Goal: Information Seeking & Learning: Learn about a topic

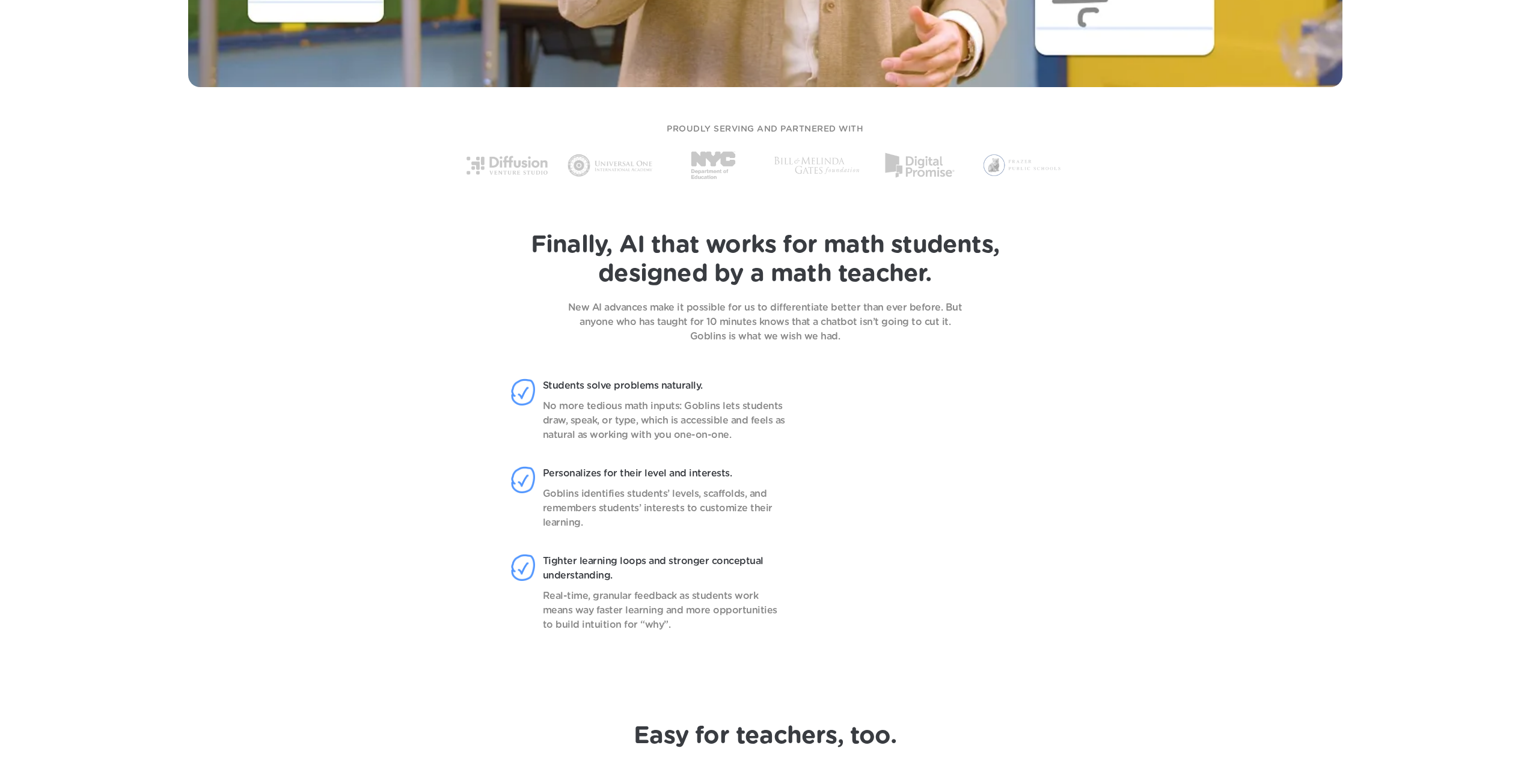
scroll to position [882, 0]
click at [657, 308] on p "New AI advances make it possible for us to differentiate better than ever befor…" at bounding box center [765, 321] width 421 height 43
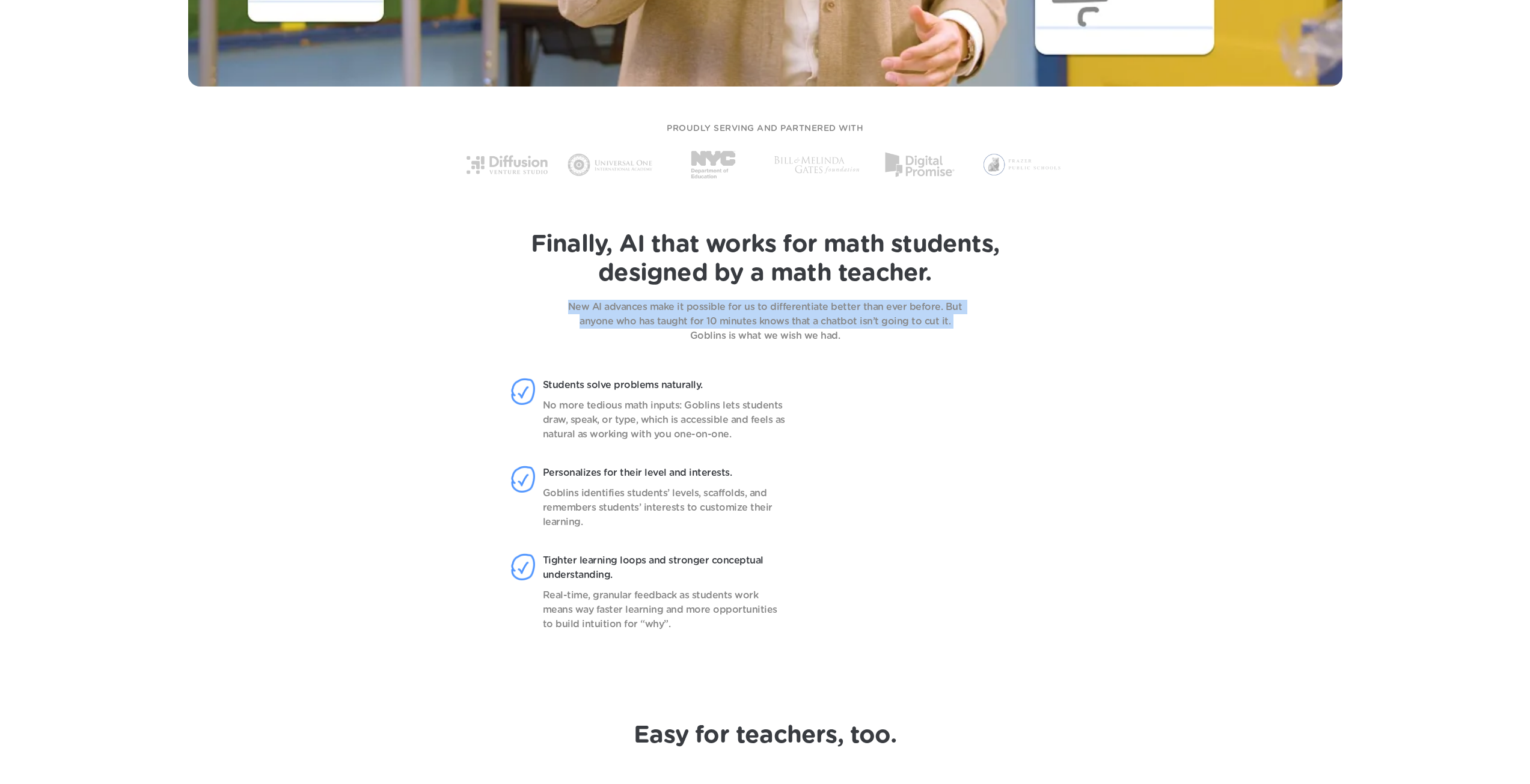
click at [657, 308] on p "New AI advances make it possible for us to differentiate better than ever befor…" at bounding box center [765, 321] width 421 height 43
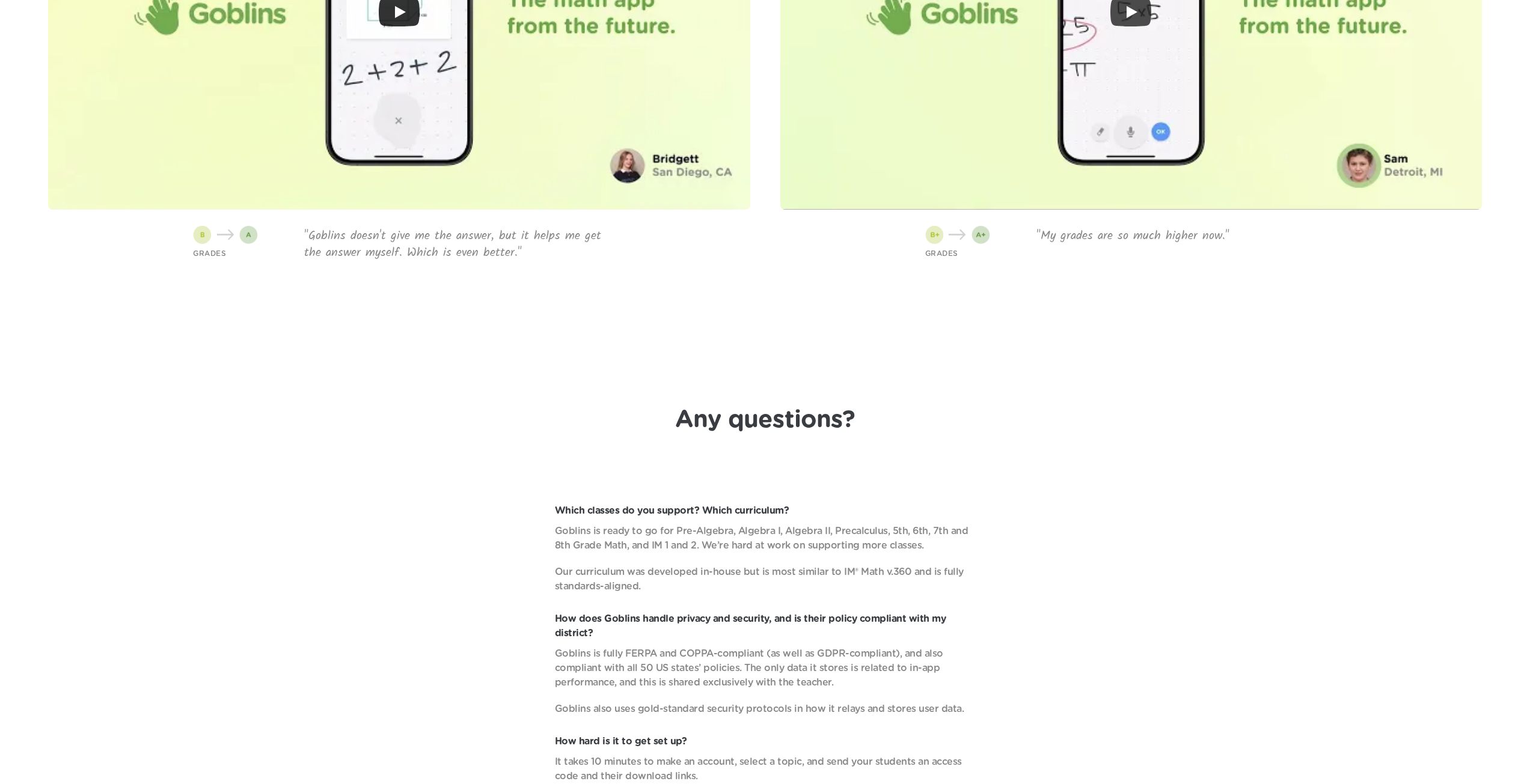
scroll to position [4567, 0]
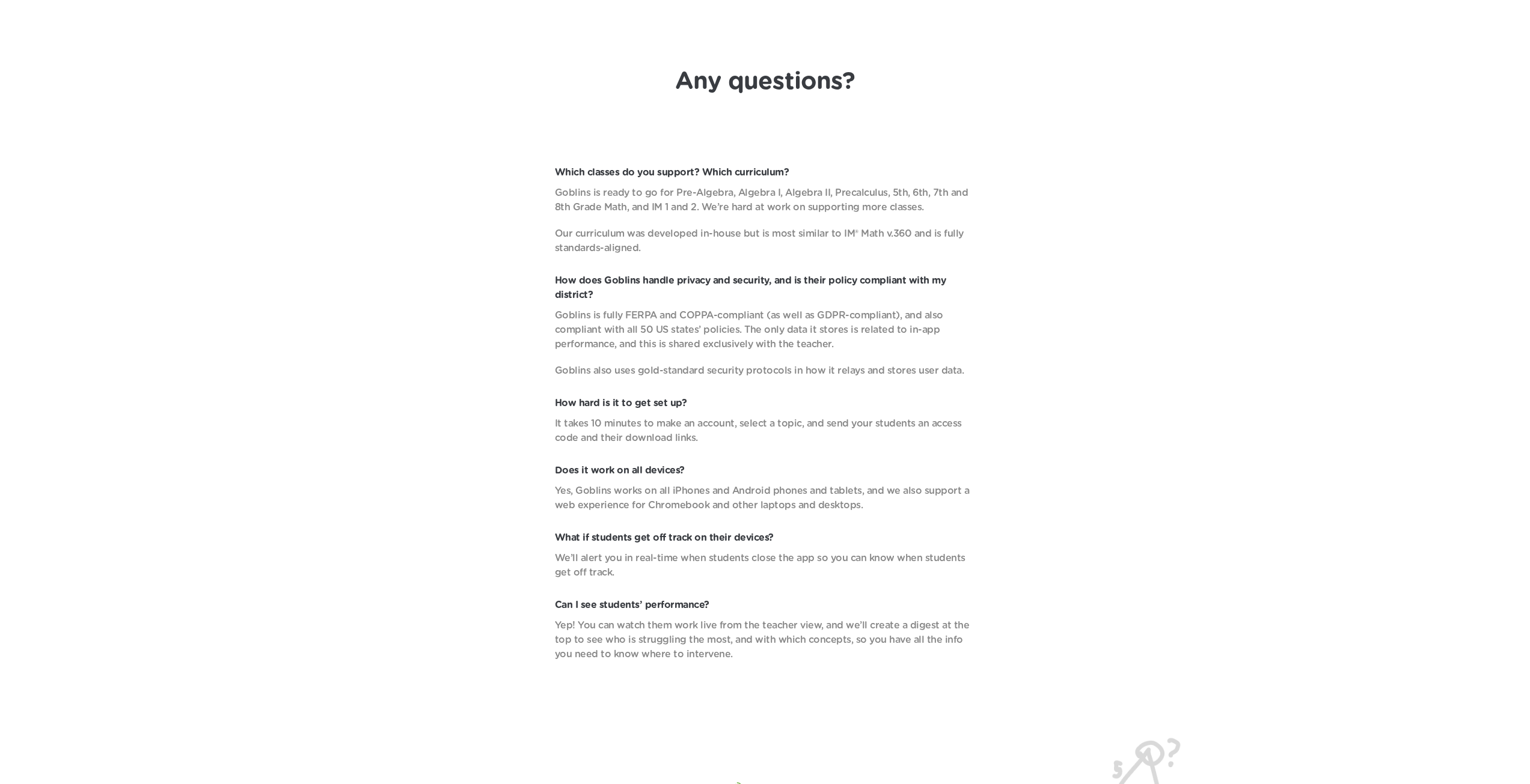
click at [737, 206] on p "Goblins is ready to go for Pre-Algebra, Algebra I, Algebra II, Precalculus, 5th…" at bounding box center [765, 200] width 421 height 29
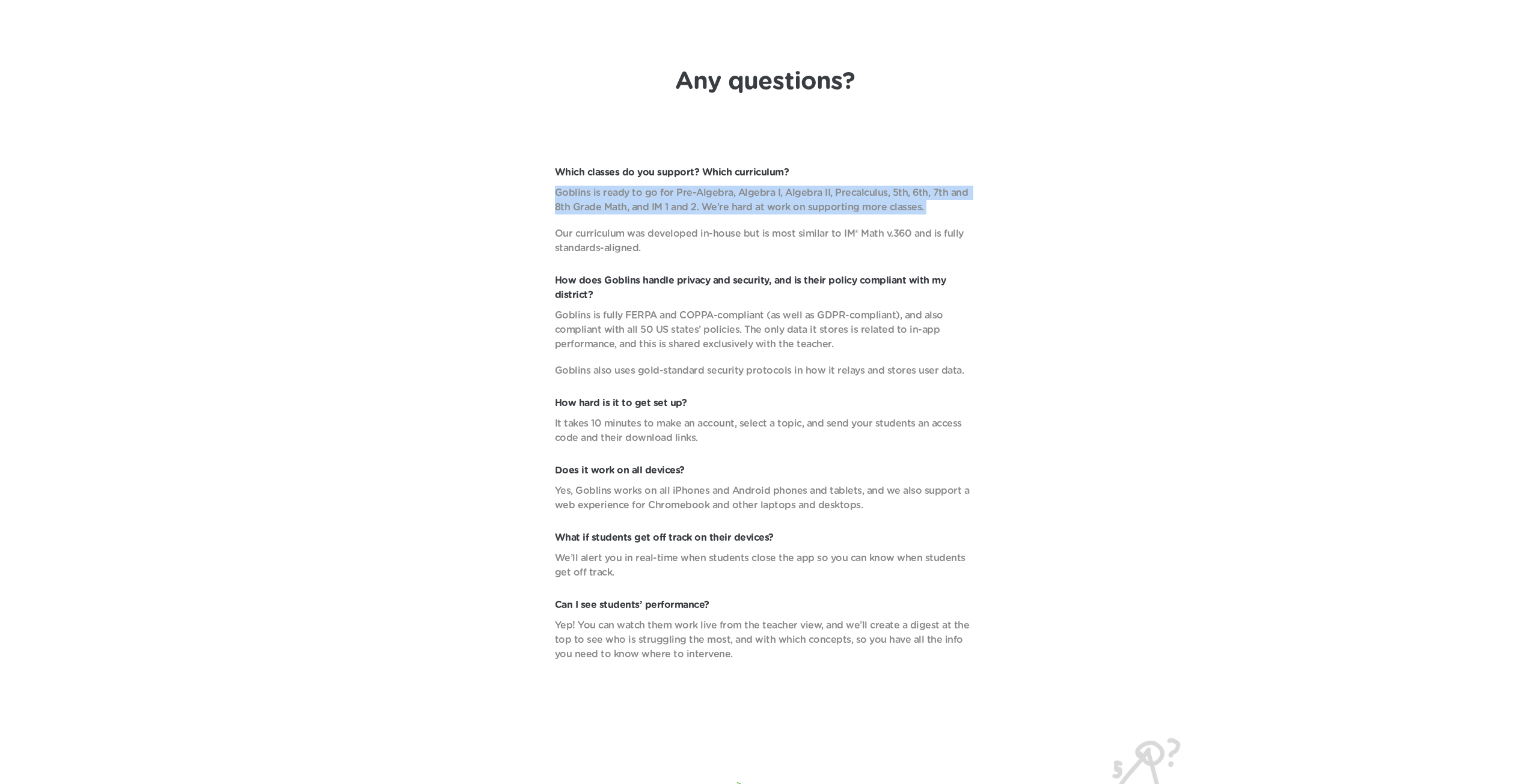
click at [737, 206] on p "Goblins is ready to go for Pre-Algebra, Algebra I, Algebra II, Precalculus, 5th…" at bounding box center [765, 200] width 421 height 29
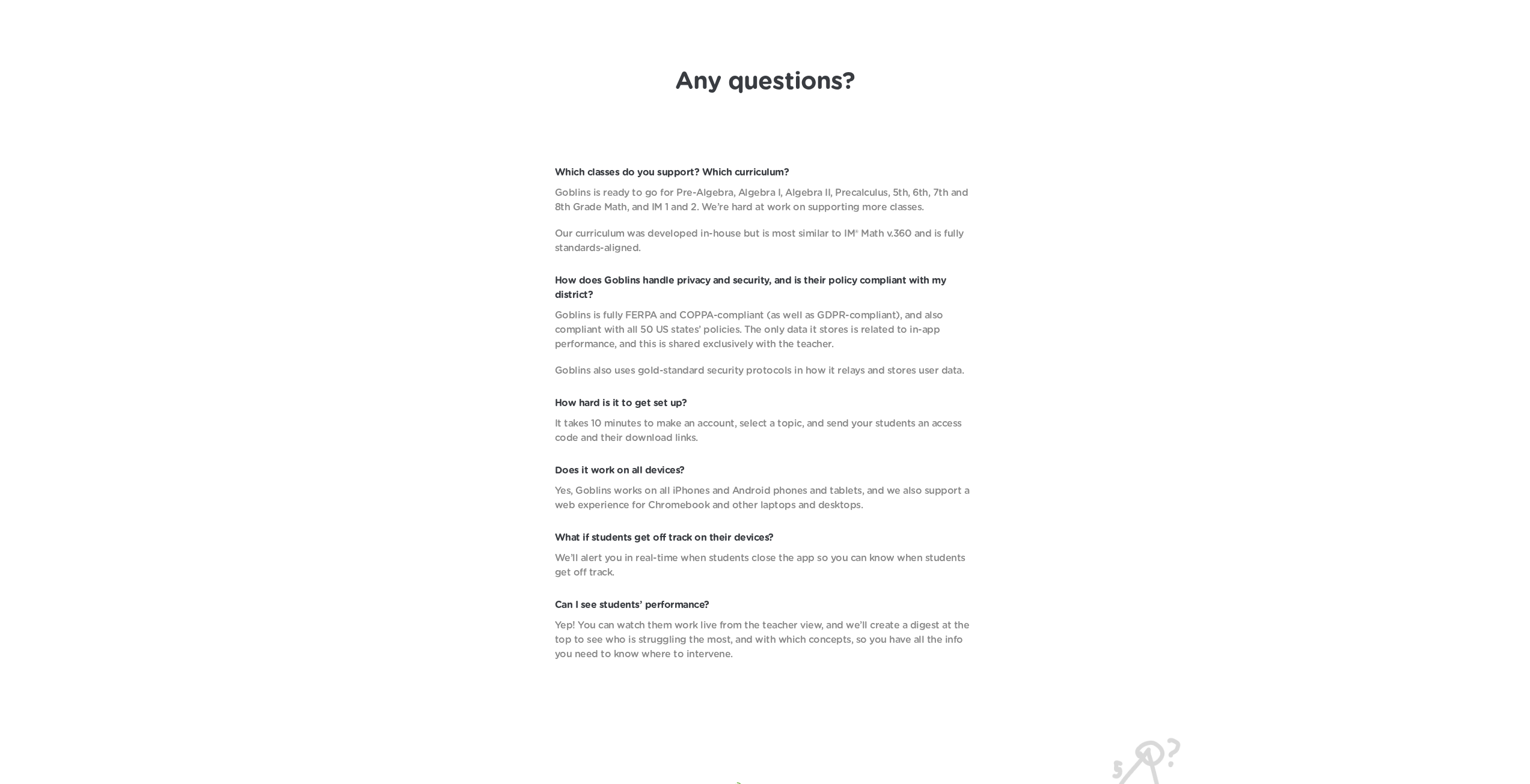
click at [718, 296] on p "How does Goblins handle privacy and security, and is their policy compliant wit…" at bounding box center [765, 288] width 421 height 29
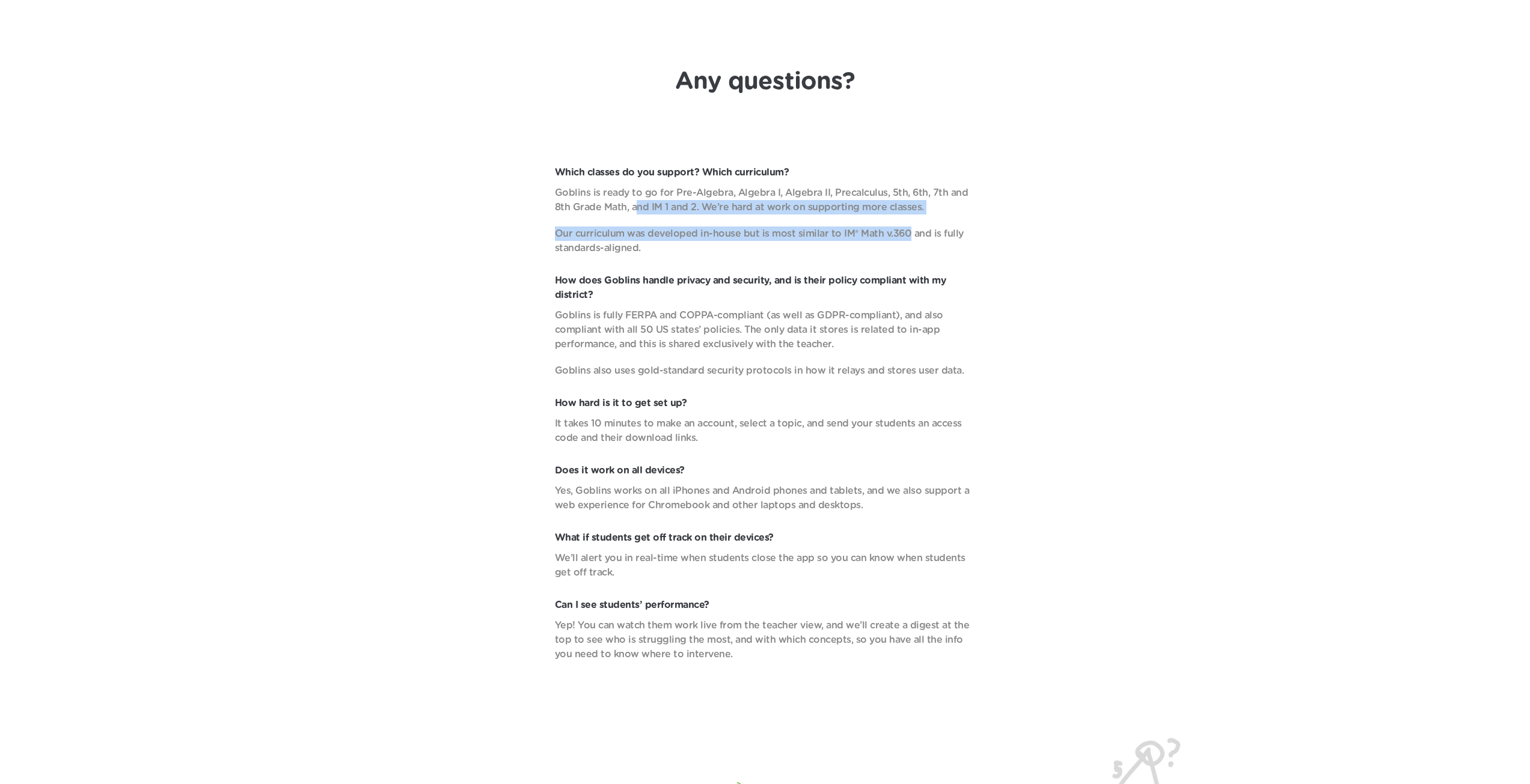
drag, startPoint x: 636, startPoint y: 209, endPoint x: 903, endPoint y: 224, distance: 267.4
click at [903, 224] on div "Goblins is ready to go for Pre-Algebra, Algebra I, Algebra II, Precalculus, 5th…" at bounding box center [765, 220] width 421 height 70
click at [810, 230] on p "Our curriculum was developed in-house but is most similar to IM® Math v.360 and…" at bounding box center [765, 241] width 421 height 29
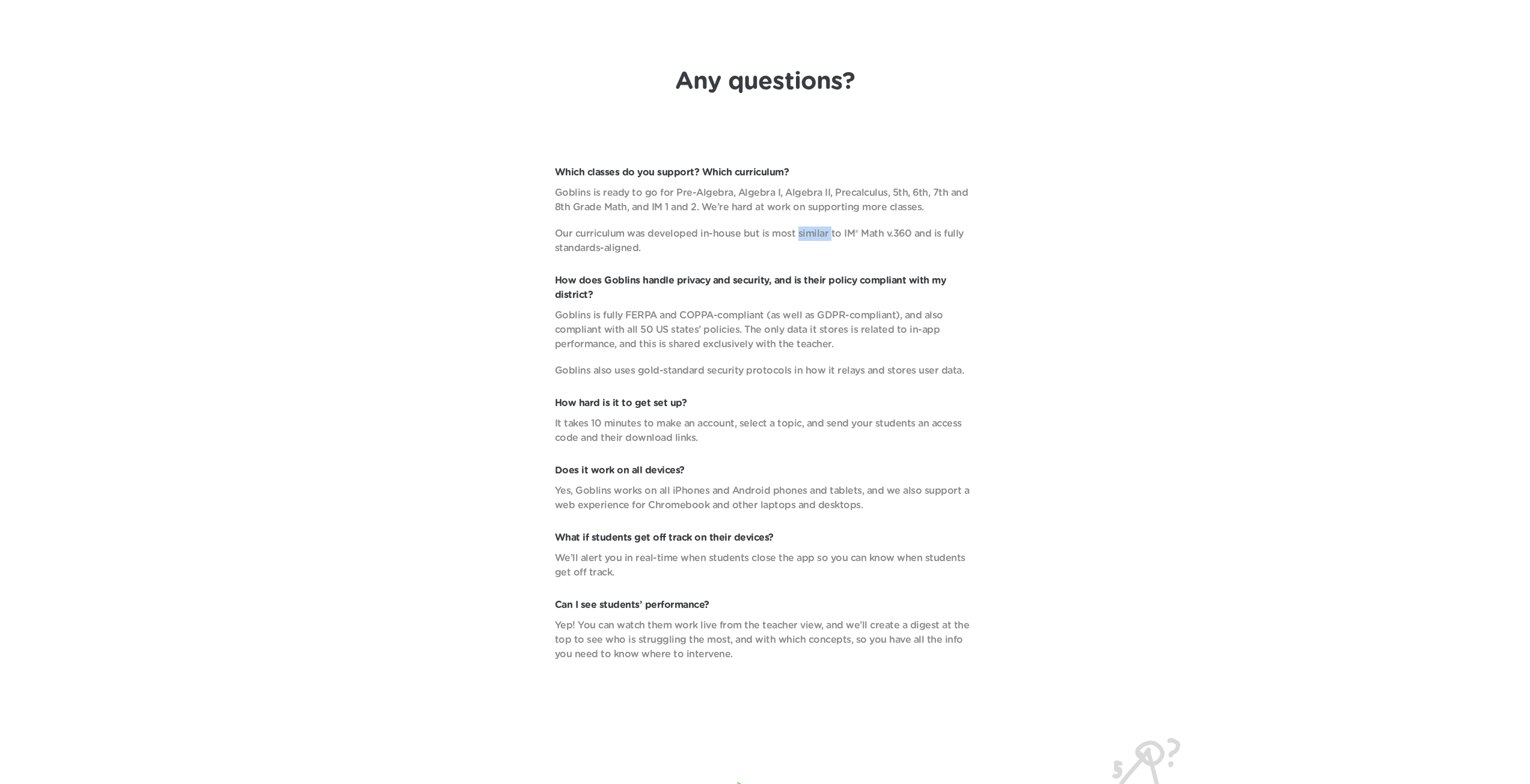
click at [810, 230] on p "Our curriculum was developed in-house but is most similar to IM® Math v.360 and…" at bounding box center [765, 241] width 421 height 29
click at [784, 270] on div "Which classes do you support? Which curriculum? Goblins is ready to go for Pre-…" at bounding box center [765, 413] width 1482 height 497
click at [758, 321] on p "Goblins is fully FERPA and COPPA-compliant (as well as GDPR-compliant), and als…" at bounding box center [765, 330] width 421 height 43
click at [757, 321] on p "Goblins is fully FERPA and COPPA-compliant (as well as GDPR-compliant), and als…" at bounding box center [765, 330] width 421 height 43
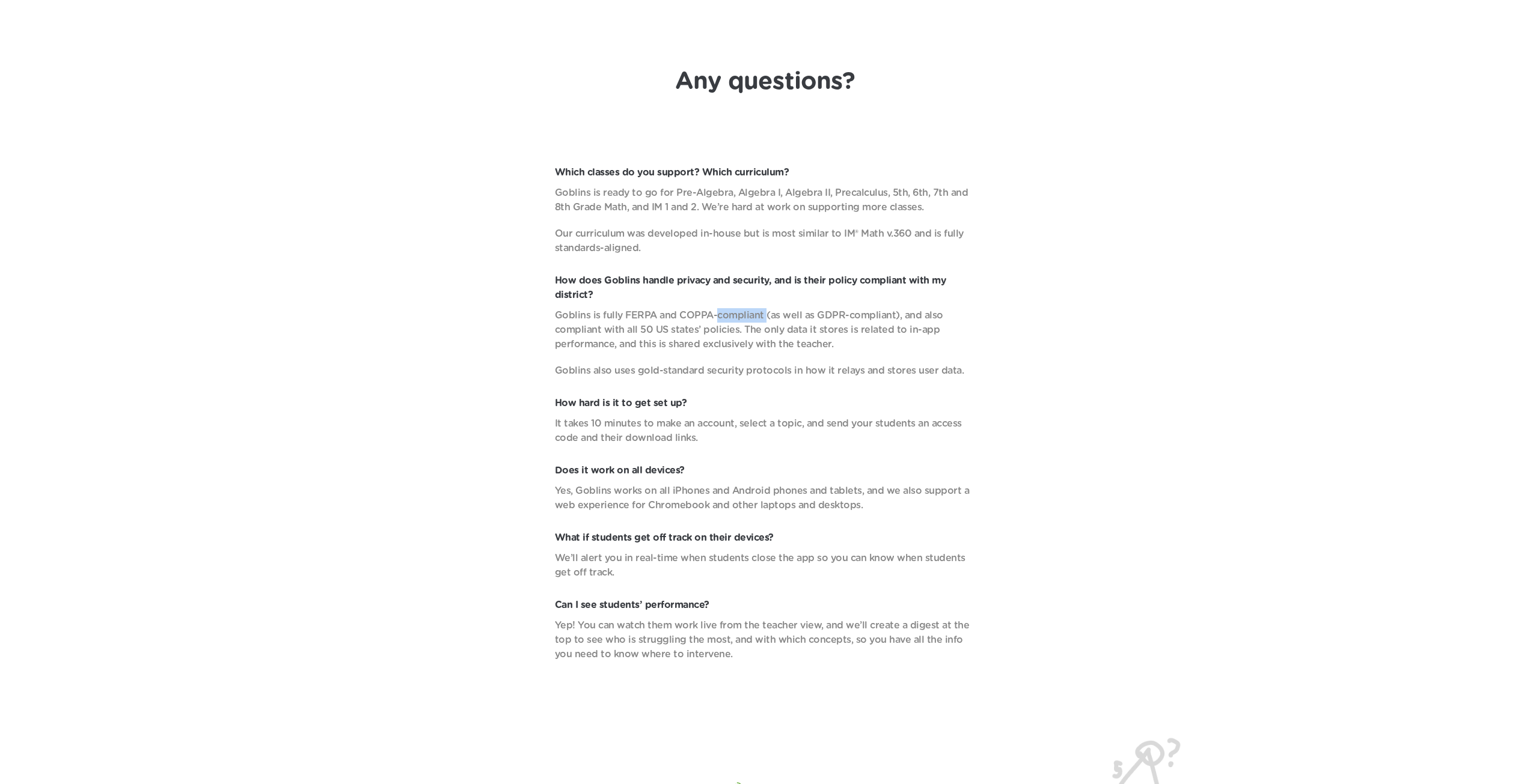
click at [756, 321] on p "Goblins is fully FERPA and COPPA-compliant (as well as GDPR-compliant), and als…" at bounding box center [765, 330] width 421 height 43
click at [756, 333] on p "Goblins is fully FERPA and COPPA-compliant (as well as GDPR-compliant), and als…" at bounding box center [765, 330] width 421 height 43
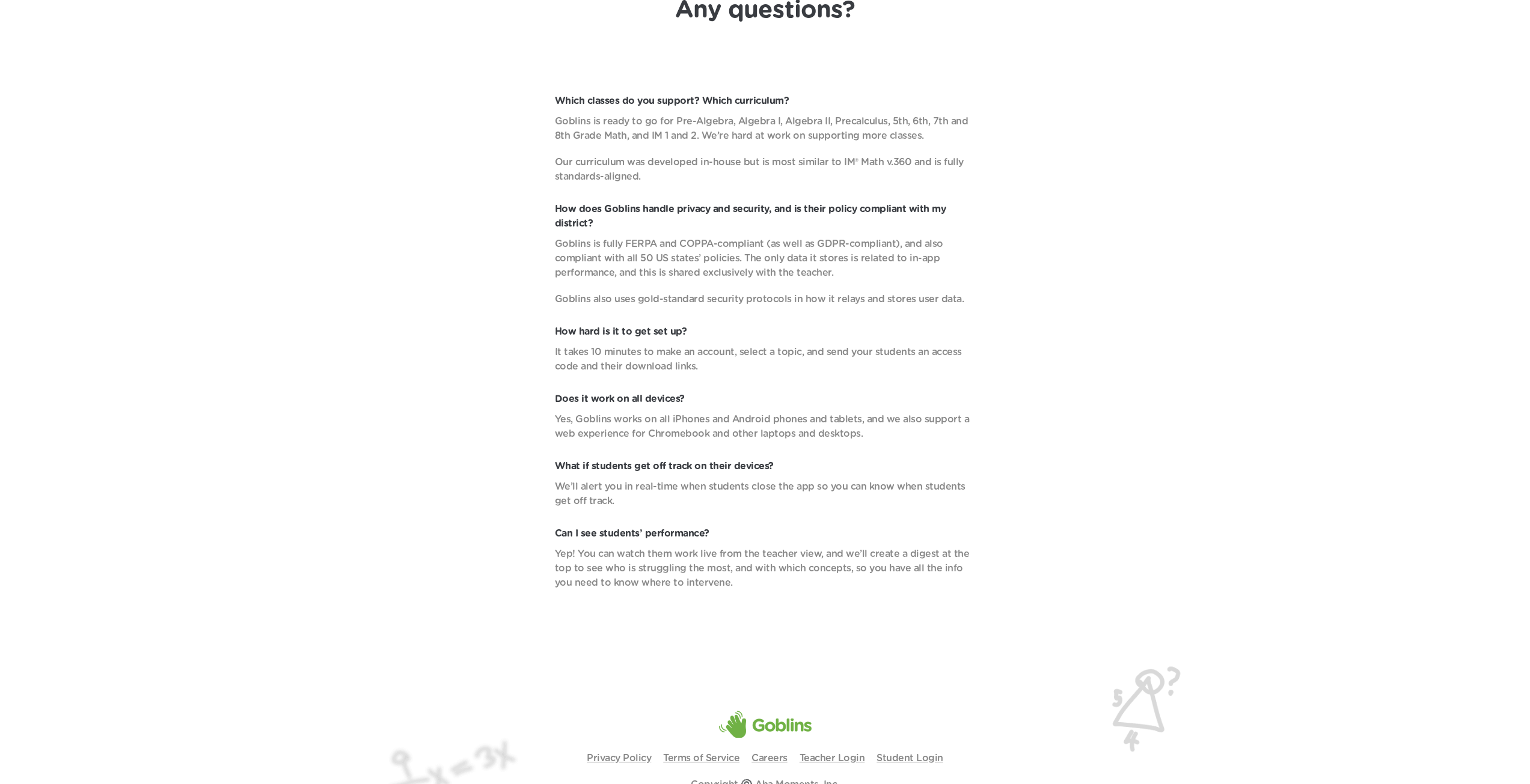
scroll to position [4707, 0]
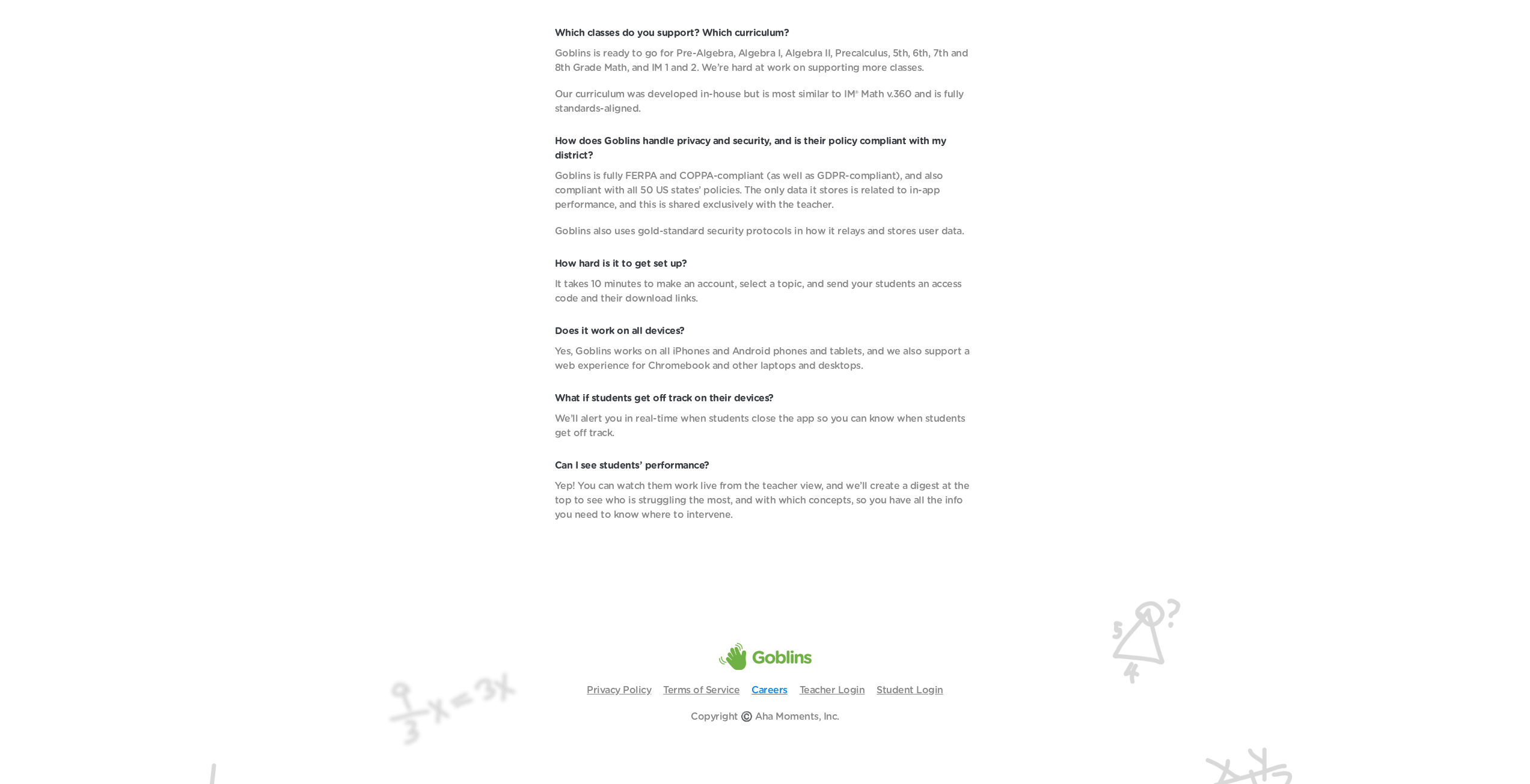
click at [768, 691] on link "Careers" at bounding box center [769, 690] width 36 height 9
